Goal: Check status: Check status

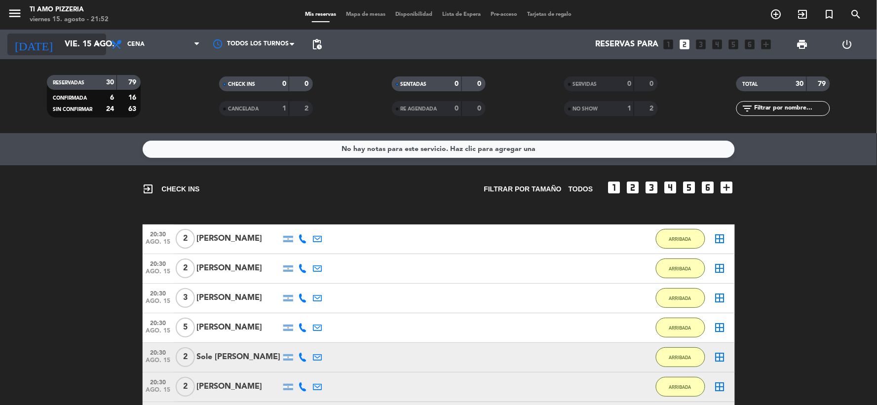
click at [99, 43] on icon "arrow_drop_down" at bounding box center [98, 44] width 12 height 12
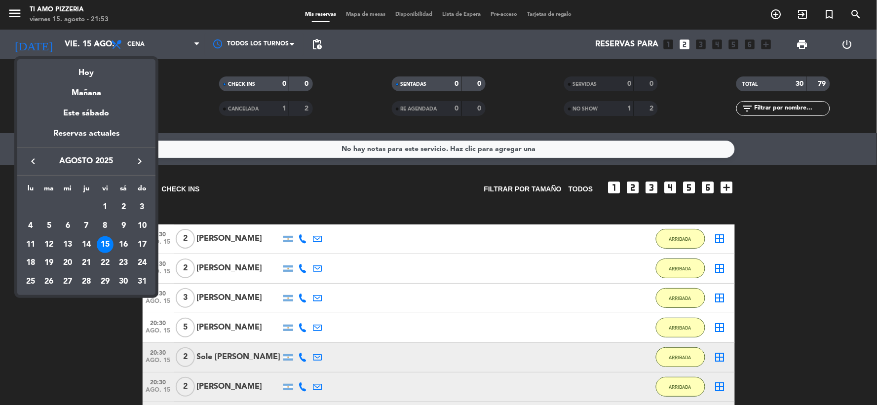
drag, startPoint x: 63, startPoint y: 352, endPoint x: 156, endPoint y: 314, distance: 100.7
click at [63, 350] on div at bounding box center [438, 202] width 877 height 405
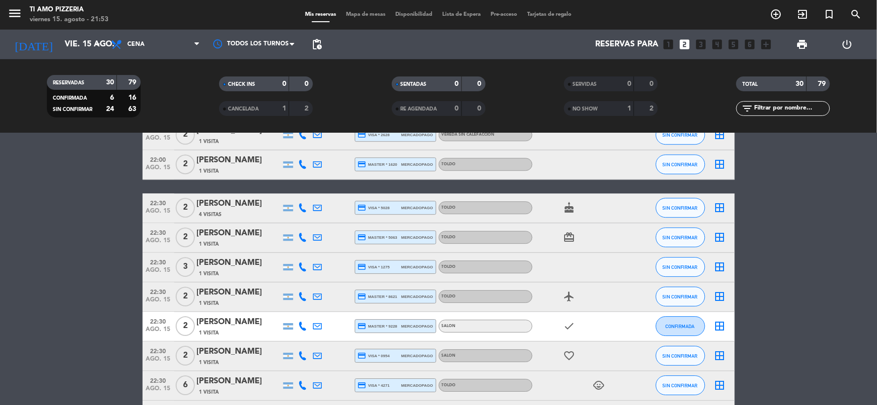
scroll to position [877, 0]
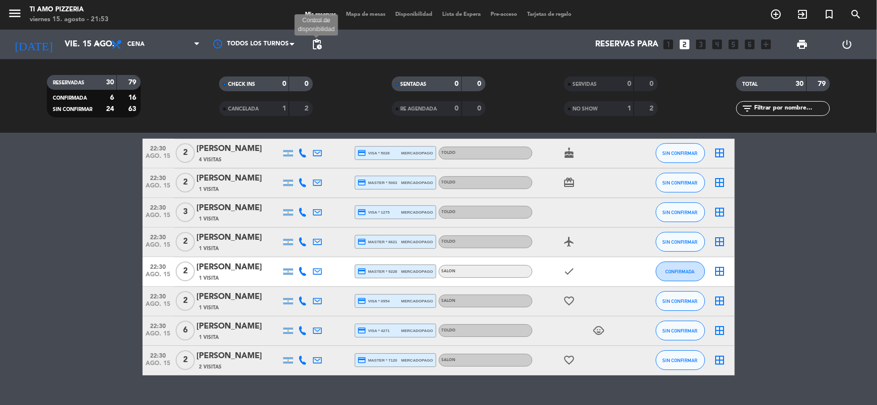
click at [313, 43] on span "pending_actions" at bounding box center [317, 44] width 12 height 12
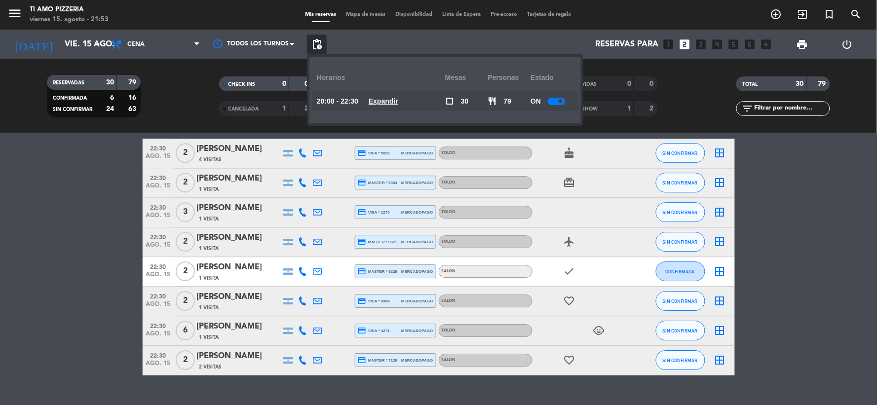
click at [313, 43] on span "pending_actions" at bounding box center [317, 44] width 12 height 12
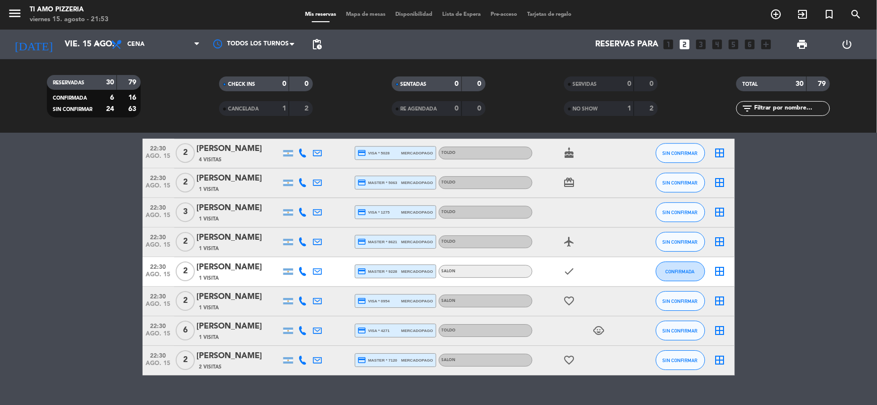
click at [313, 46] on span "pending_actions" at bounding box center [317, 44] width 12 height 12
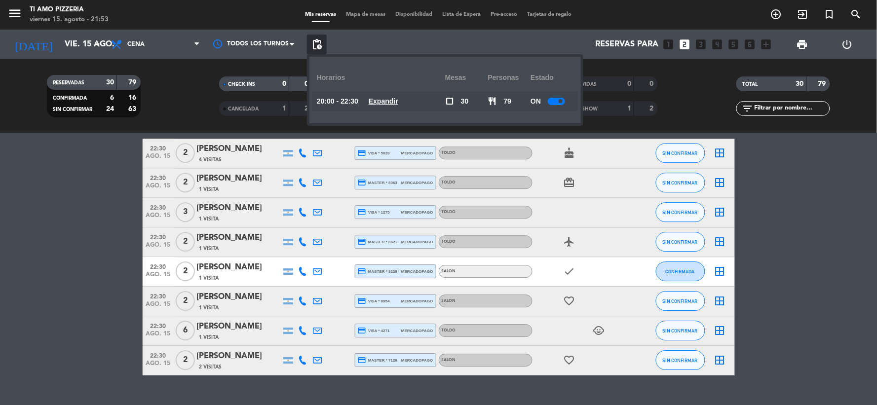
click at [392, 101] on u "Expandir" at bounding box center [384, 101] width 30 height 8
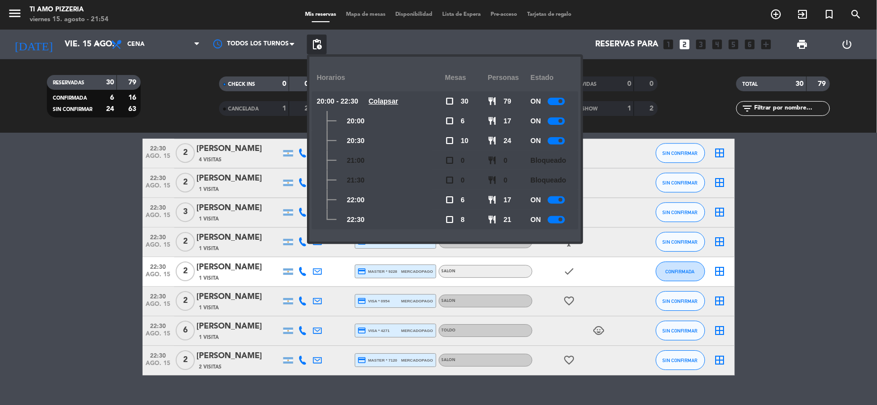
drag, startPoint x: 502, startPoint y: 201, endPoint x: 46, endPoint y: 179, distance: 456.5
click at [46, 179] on bookings-row "20:30 [DATE] 2 [PERSON_NAME] 1 Visita credit_card master * 2008 mercadopago TOL…" at bounding box center [438, 140] width 877 height 472
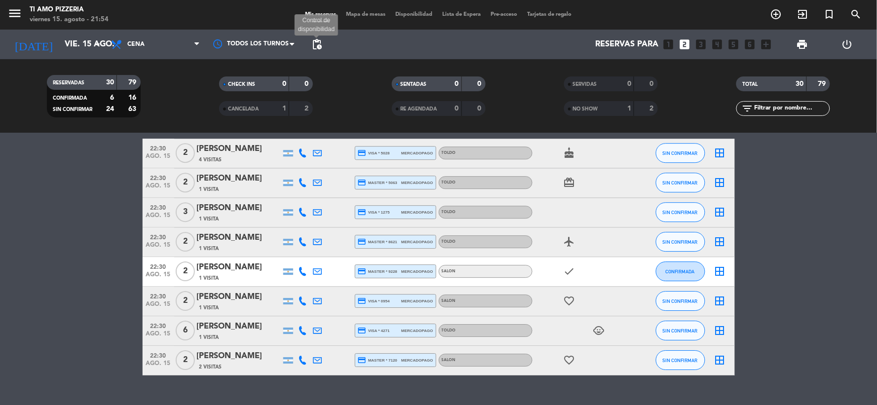
click at [316, 45] on span "pending_actions" at bounding box center [317, 44] width 12 height 12
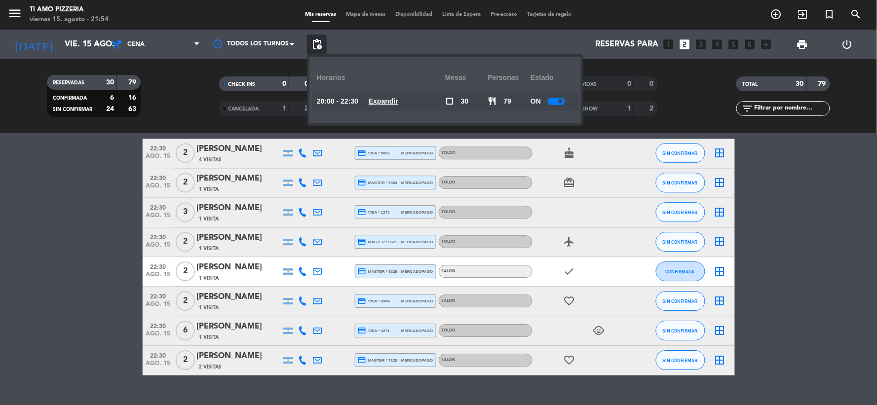
click at [384, 100] on u "Expandir" at bounding box center [384, 101] width 30 height 8
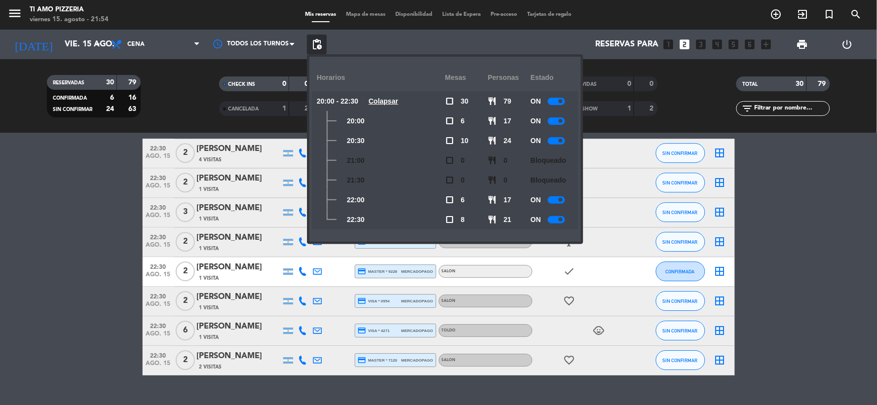
click at [68, 194] on bookings-row "20:30 [DATE] 2 [PERSON_NAME] 1 Visita credit_card master * 2008 mercadopago TOL…" at bounding box center [438, 140] width 877 height 472
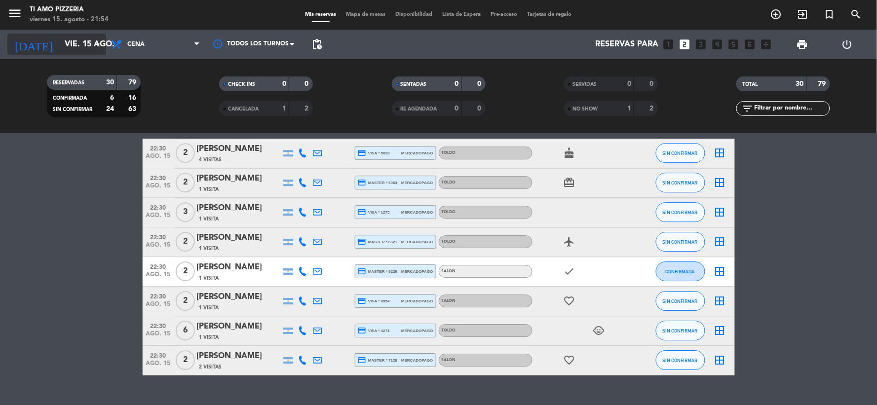
click at [97, 43] on icon "arrow_drop_down" at bounding box center [98, 44] width 12 height 12
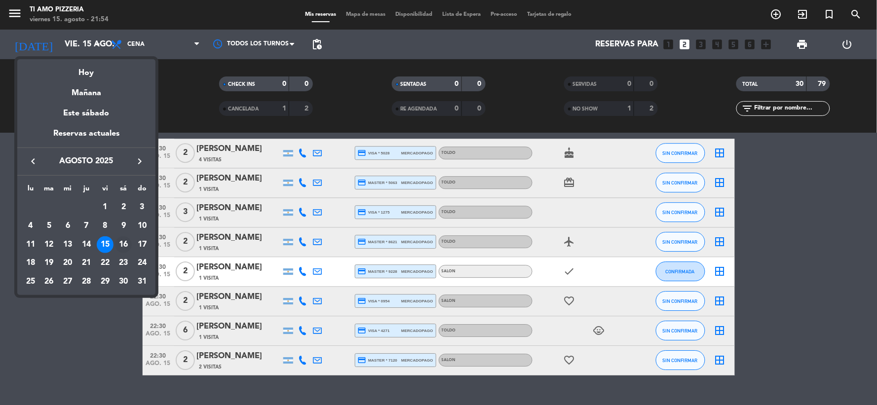
click at [128, 243] on div "16" at bounding box center [123, 244] width 17 height 17
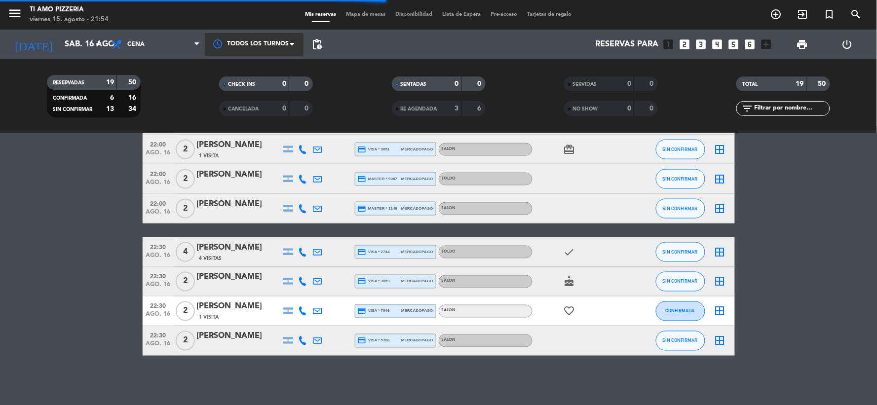
scroll to position [275, 0]
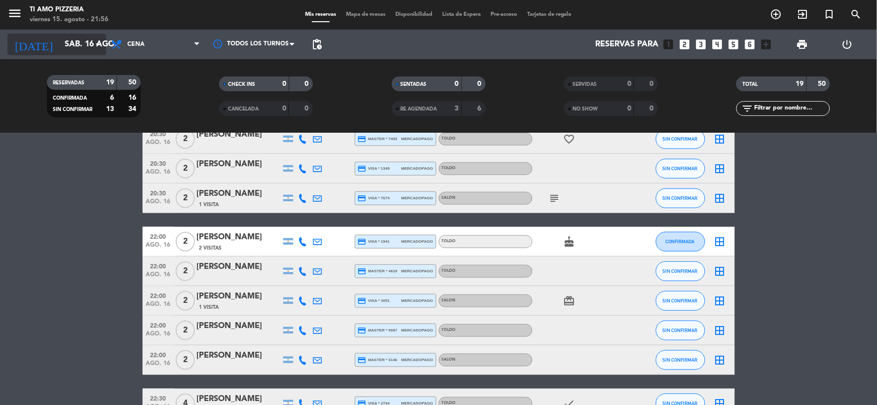
click at [95, 41] on icon "arrow_drop_down" at bounding box center [98, 44] width 12 height 12
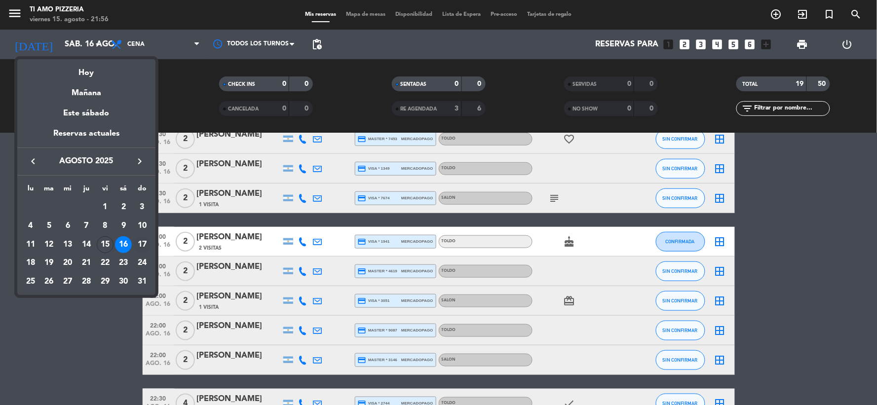
click at [145, 243] on div "17" at bounding box center [142, 244] width 17 height 17
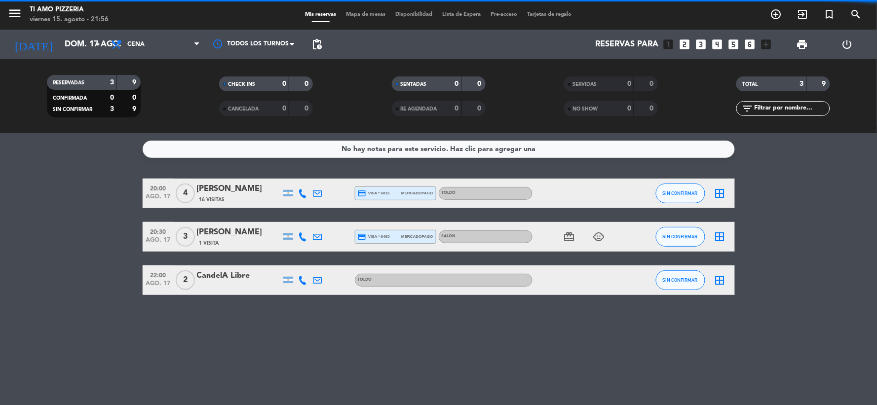
scroll to position [0, 0]
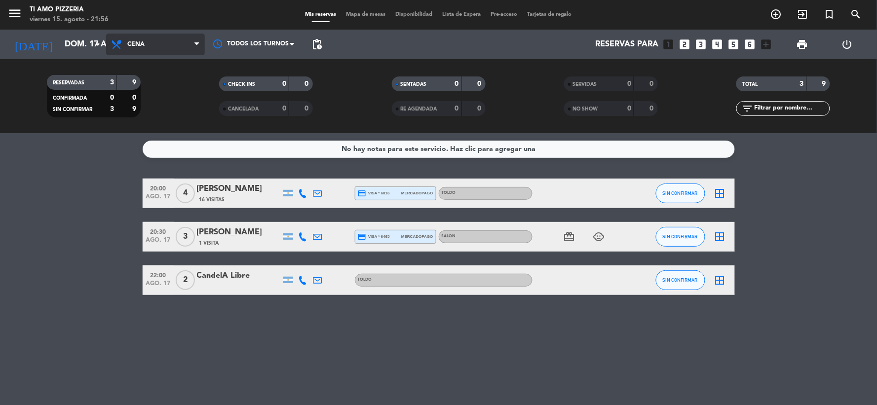
click at [194, 43] on icon at bounding box center [196, 44] width 4 height 8
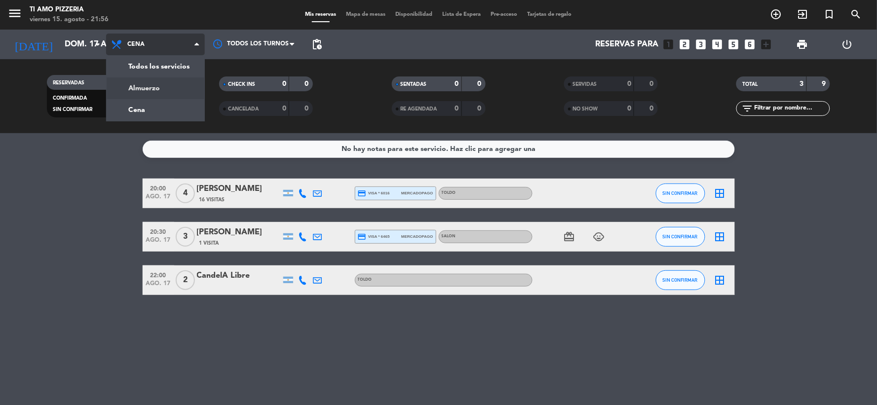
click at [160, 88] on div "menu TI AMO PIZZERIA [DATE] 15. agosto - 21:56 Mis reservas Mapa de mesas Dispo…" at bounding box center [438, 66] width 877 height 133
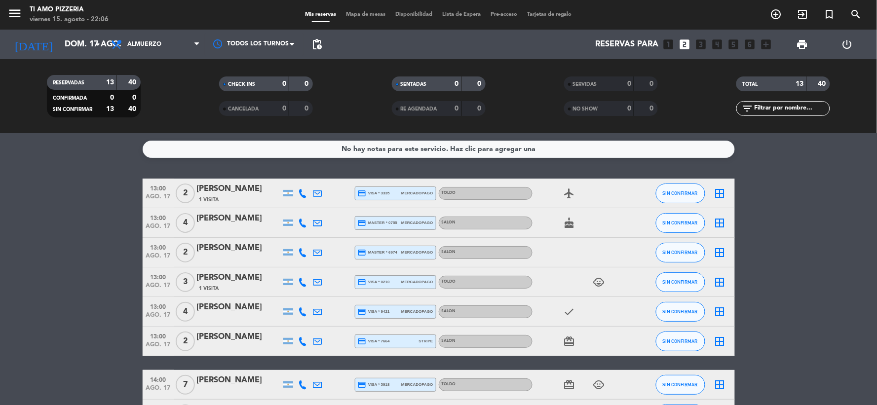
scroll to position [110, 0]
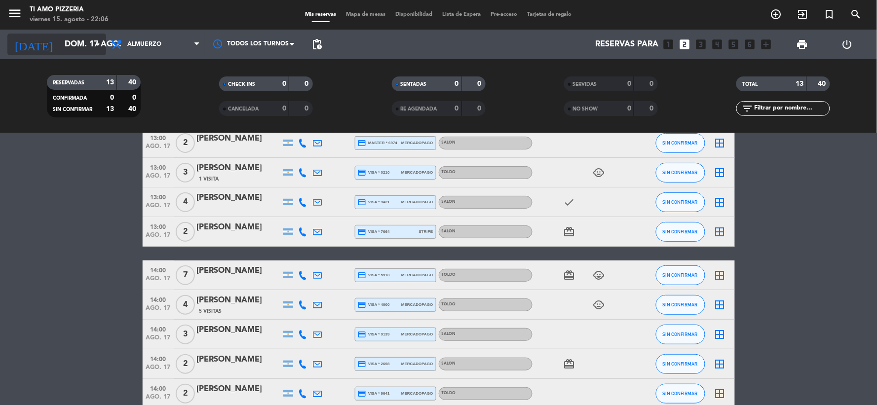
click at [99, 46] on icon "arrow_drop_down" at bounding box center [98, 44] width 12 height 12
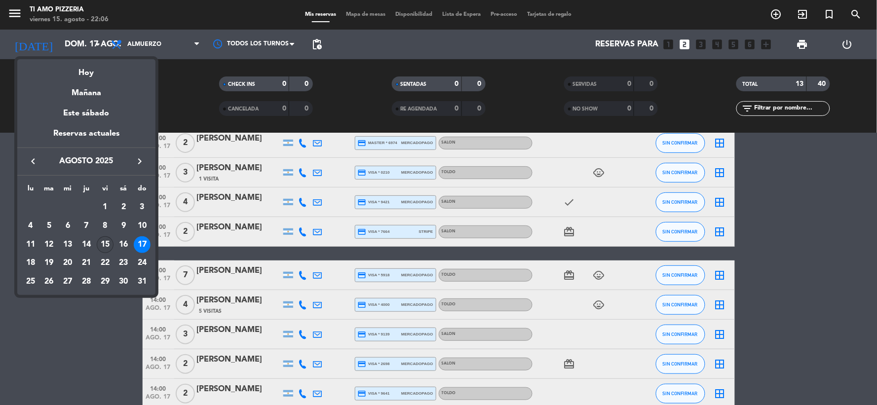
click at [110, 242] on div "15" at bounding box center [105, 244] width 17 height 17
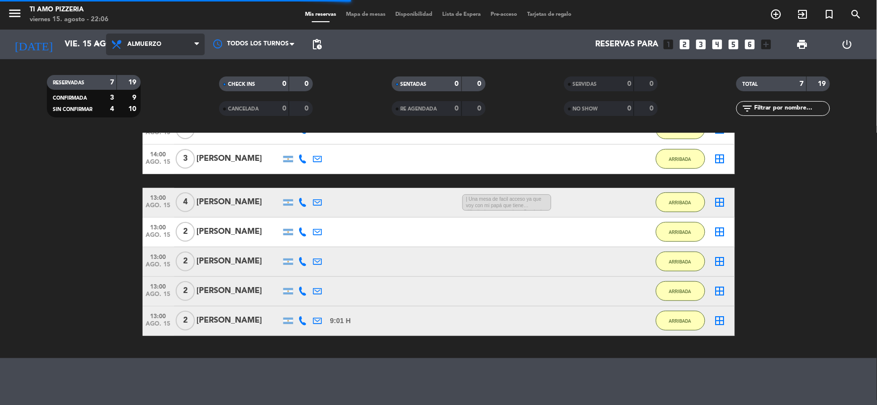
scroll to position [132, 0]
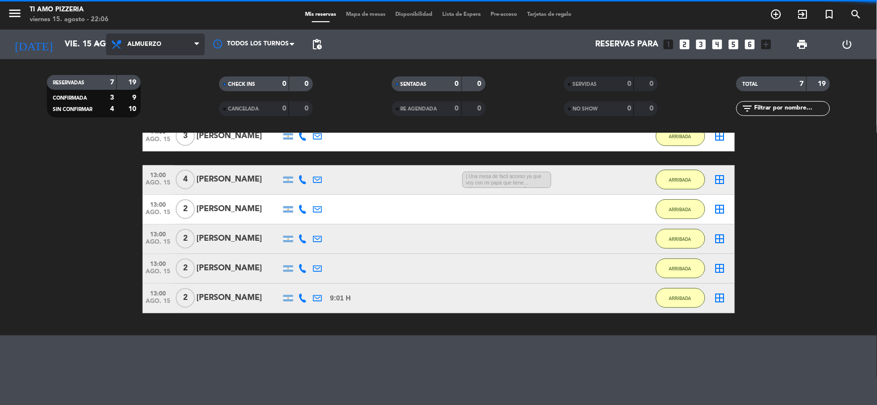
click at [163, 53] on span "Almuerzo" at bounding box center [155, 45] width 99 height 22
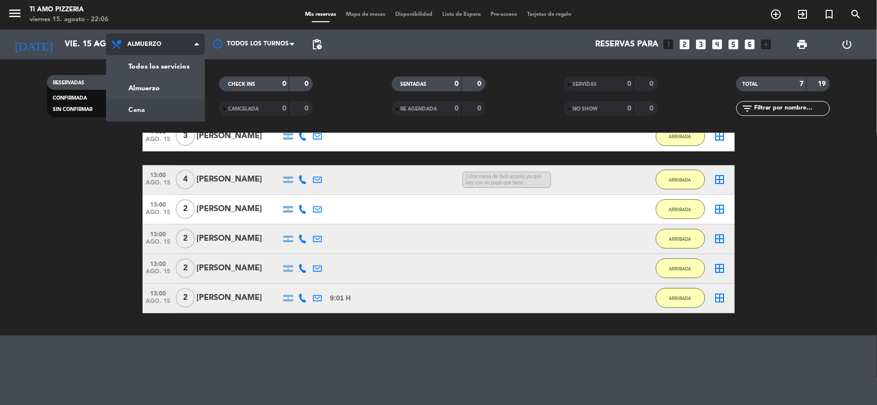
click at [160, 111] on div "menu TI AMO PIZZERIA [DATE] 15. agosto - 22:06 Mis reservas Mapa de mesas Dispo…" at bounding box center [438, 66] width 877 height 133
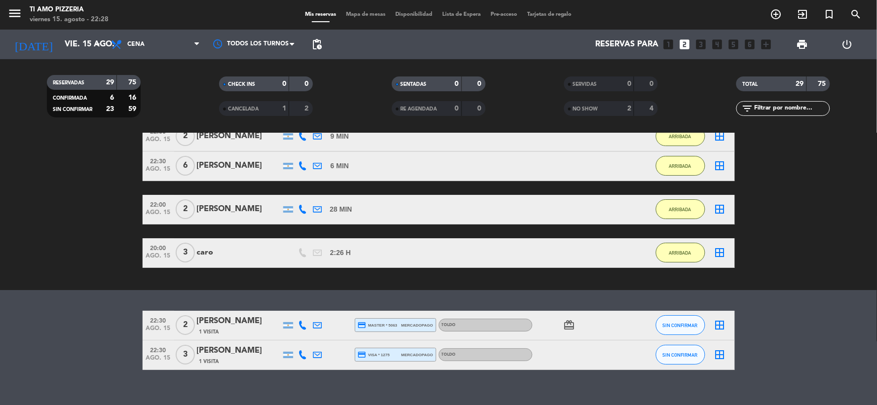
scroll to position [1059, 0]
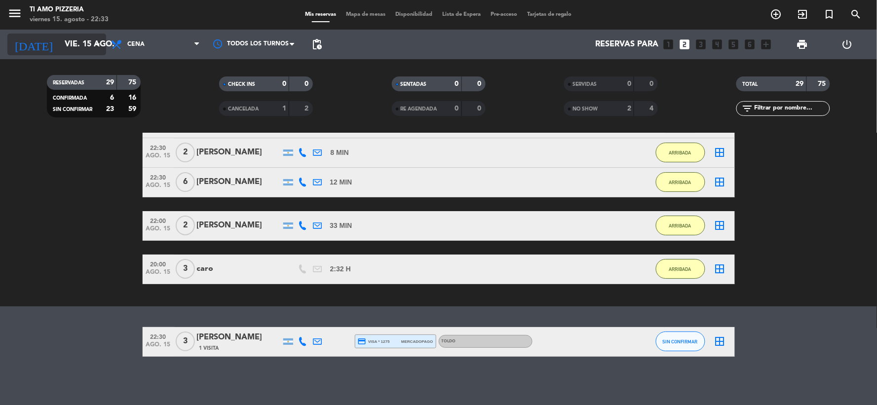
click at [60, 40] on input "vie. 15 ago." at bounding box center [112, 44] width 105 height 19
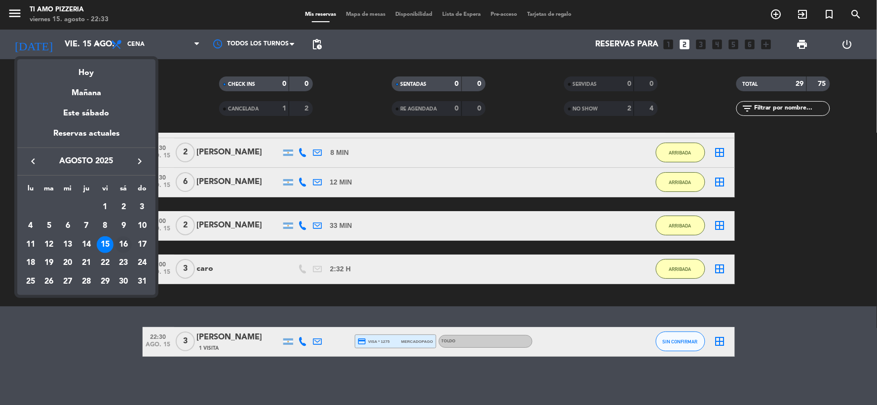
click at [121, 250] on div "16" at bounding box center [123, 244] width 17 height 17
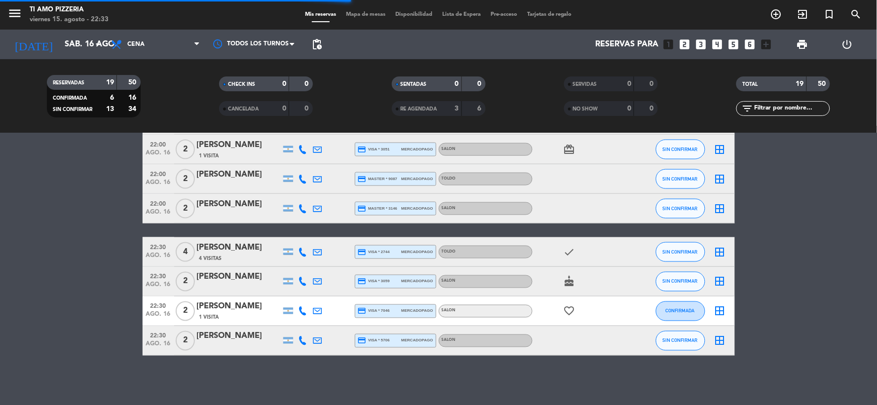
scroll to position [30, 0]
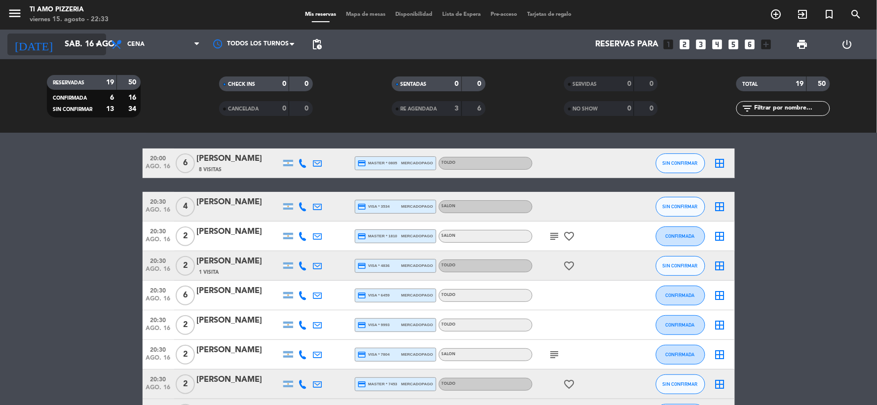
click at [80, 43] on input "sáb. 16 ago." at bounding box center [112, 44] width 105 height 19
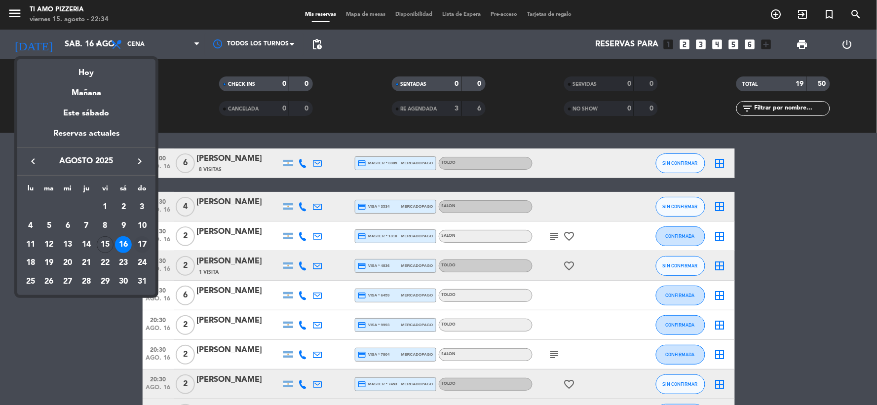
click at [141, 243] on div "17" at bounding box center [142, 244] width 17 height 17
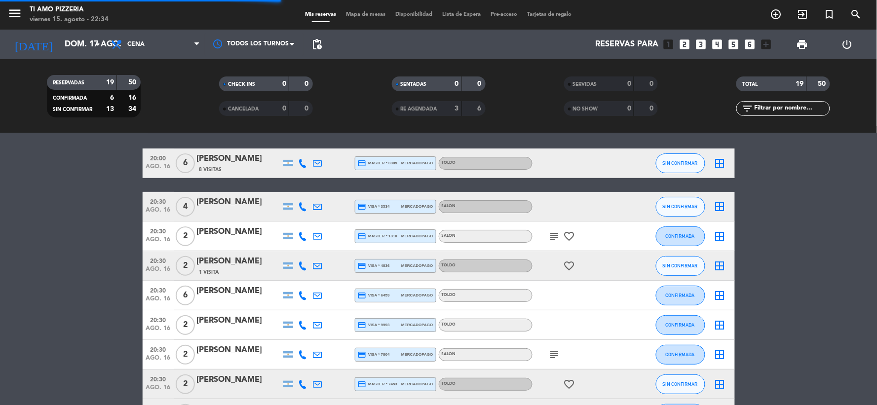
scroll to position [0, 0]
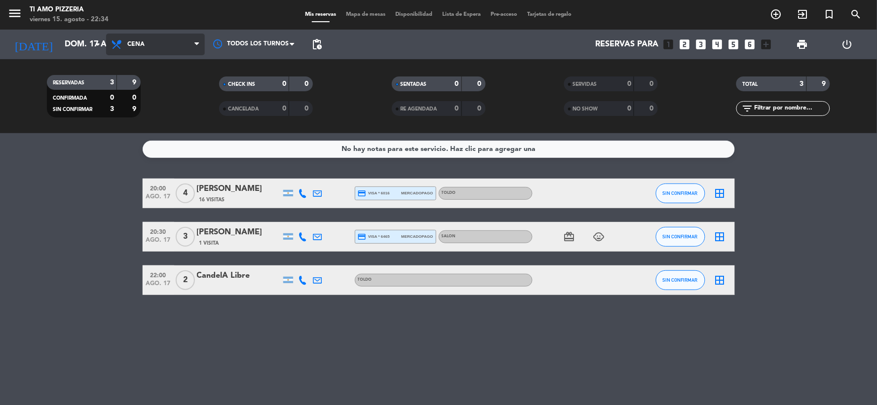
click at [170, 43] on span "Cena" at bounding box center [155, 45] width 99 height 22
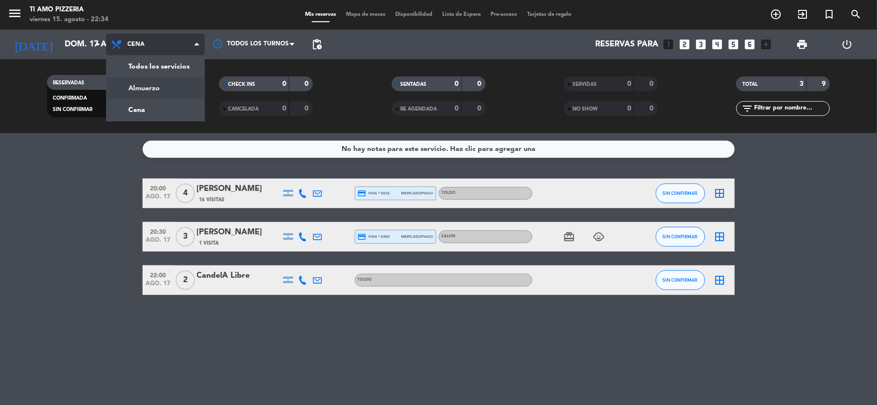
click at [180, 82] on div "menu TI AMO PIZZERIA [DATE] 15. agosto - 22:34 Mis reservas Mapa de mesas Dispo…" at bounding box center [438, 66] width 877 height 133
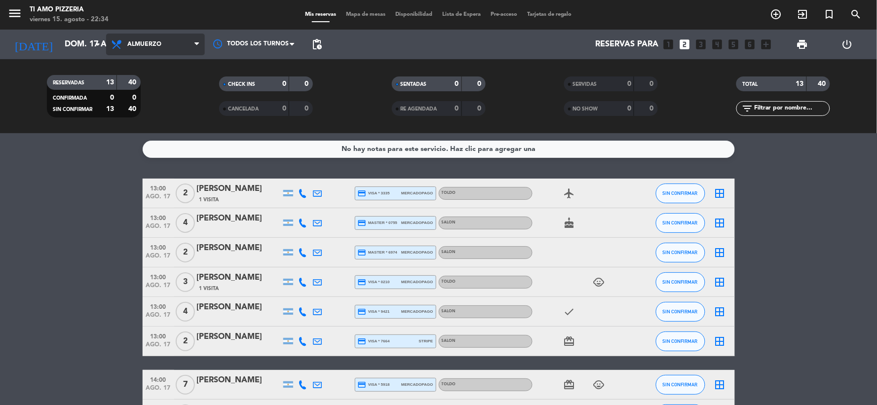
click at [150, 51] on span "Almuerzo" at bounding box center [155, 45] width 99 height 22
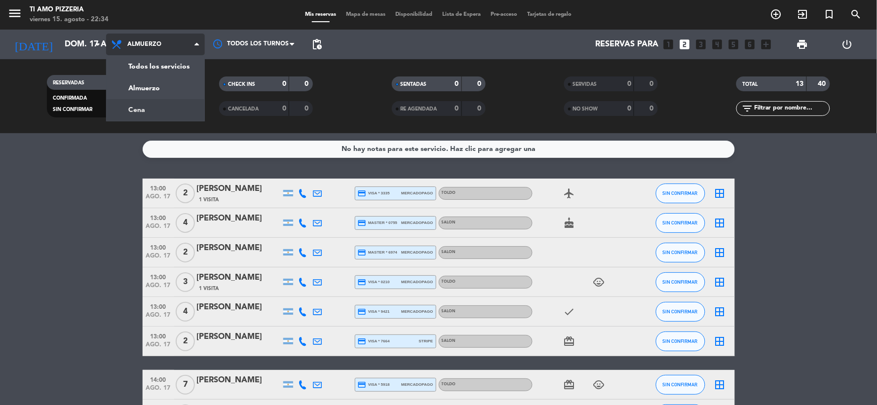
click at [164, 110] on div "menu TI AMO PIZZERIA [DATE] 15. agosto - 22:34 Mis reservas Mapa de mesas Dispo…" at bounding box center [438, 66] width 877 height 133
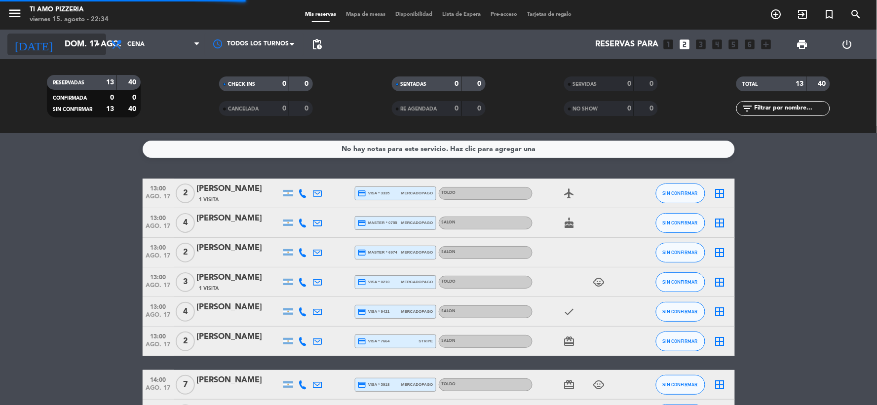
click at [92, 40] on icon "arrow_drop_down" at bounding box center [98, 44] width 12 height 12
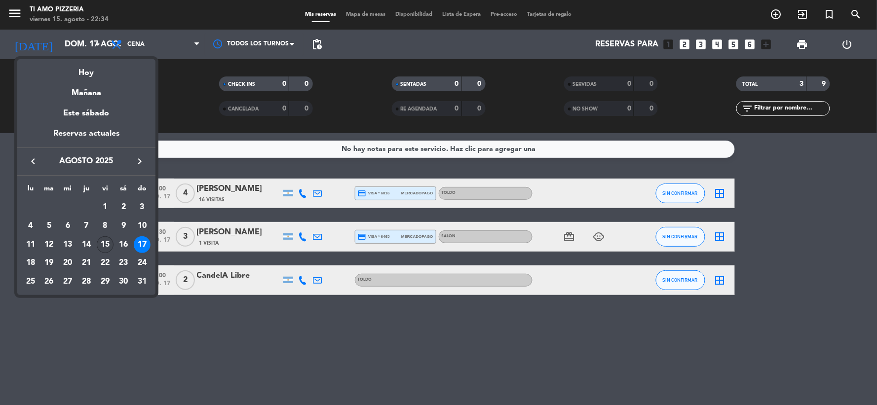
click at [111, 243] on div "15" at bounding box center [105, 244] width 17 height 17
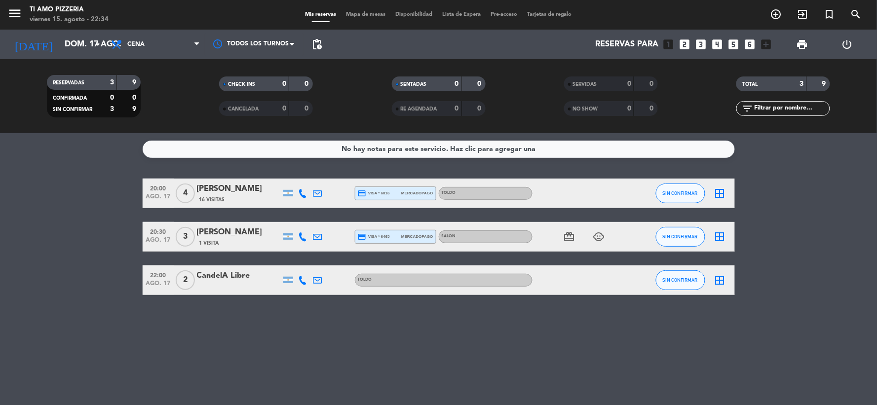
type input "vie. 15 ago."
